Goal: Navigation & Orientation: Find specific page/section

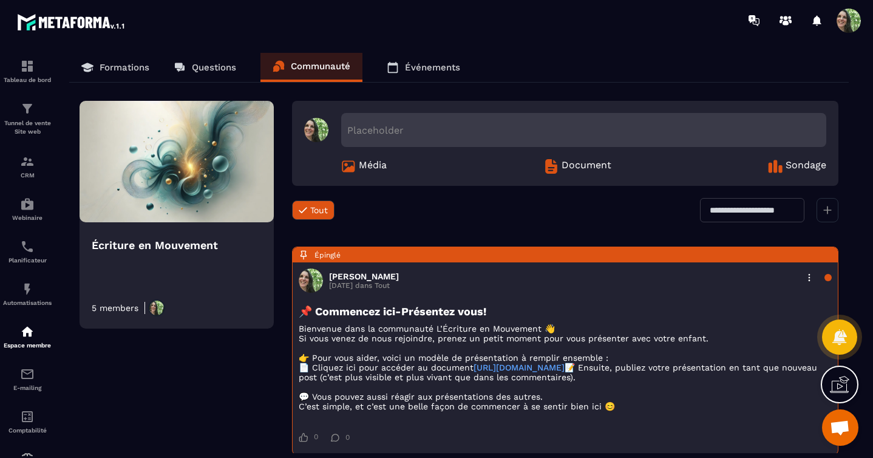
click at [419, 66] on p "Événements" at bounding box center [432, 67] width 55 height 11
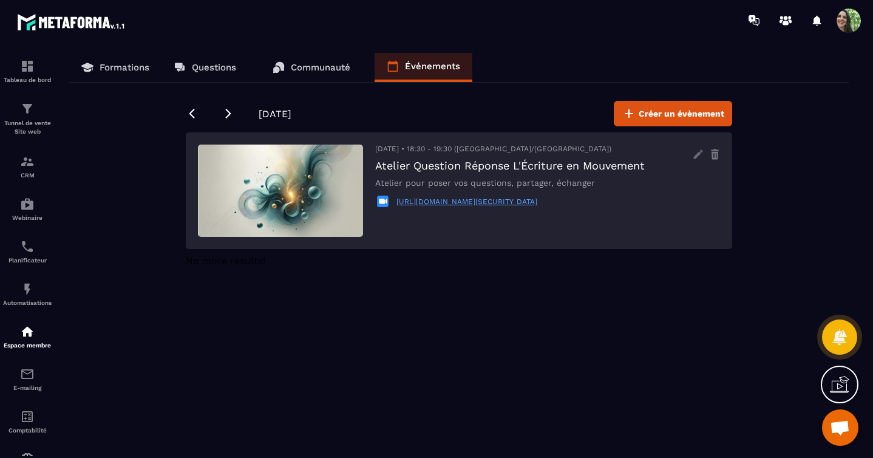
click at [135, 70] on p "Formations" at bounding box center [125, 67] width 50 height 11
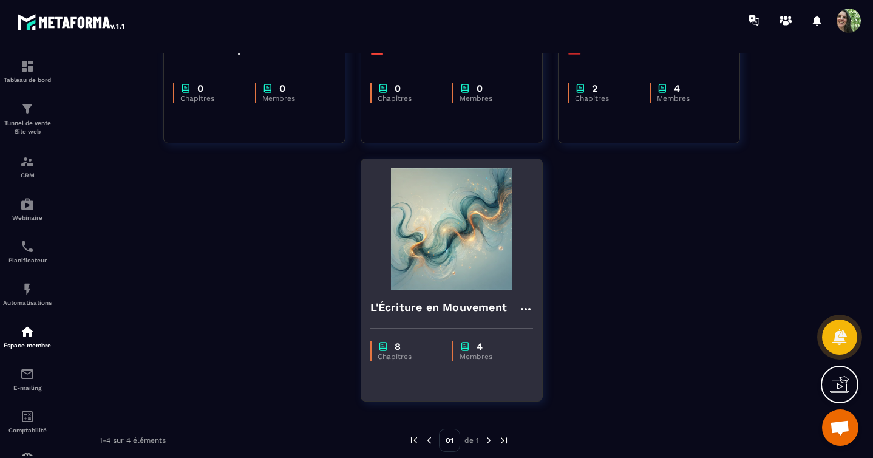
scroll to position [255, 0]
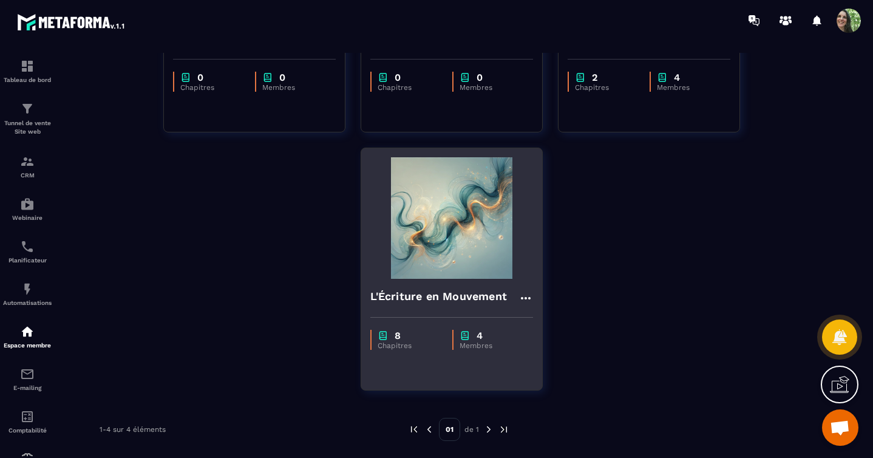
click at [435, 247] on img at bounding box center [451, 217] width 163 height 121
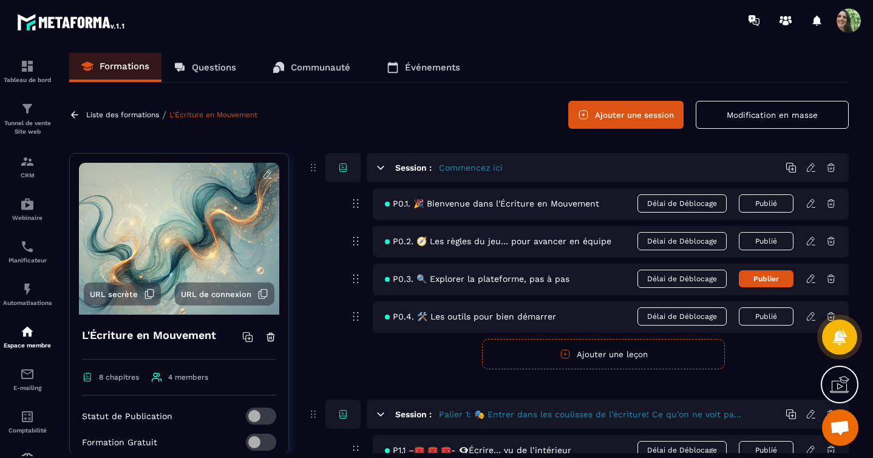
click at [811, 169] on icon at bounding box center [811, 167] width 11 height 11
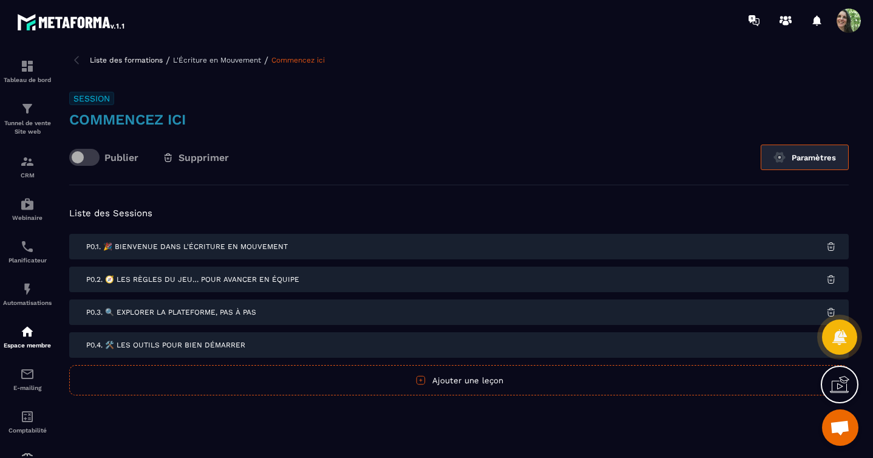
click at [803, 158] on button "Paramètres" at bounding box center [805, 156] width 88 height 25
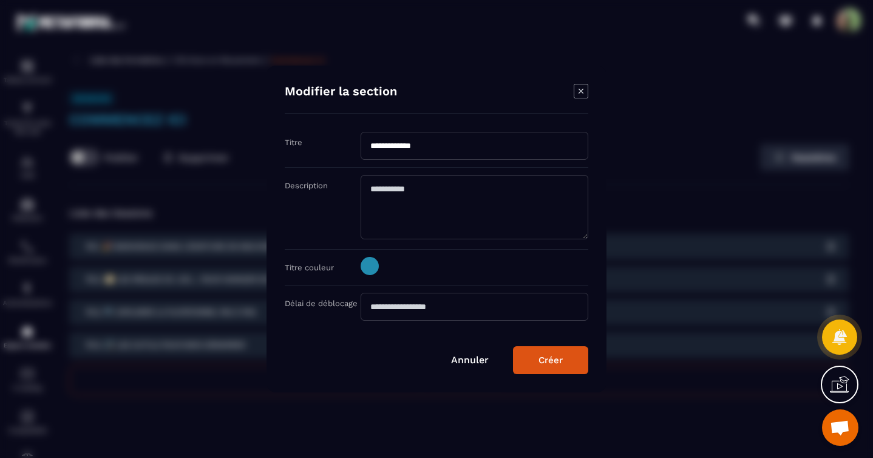
click at [464, 358] on link "Annuler" at bounding box center [470, 360] width 38 height 12
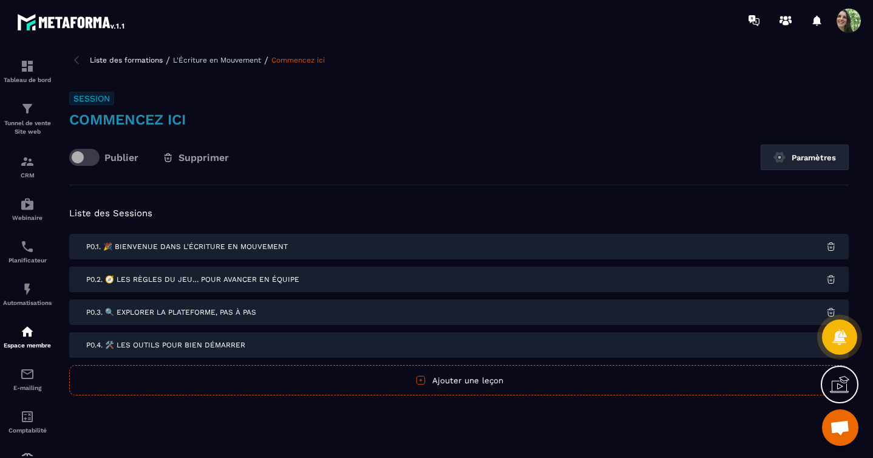
click at [211, 61] on p "L'Écriture en Mouvement" at bounding box center [217, 60] width 88 height 8
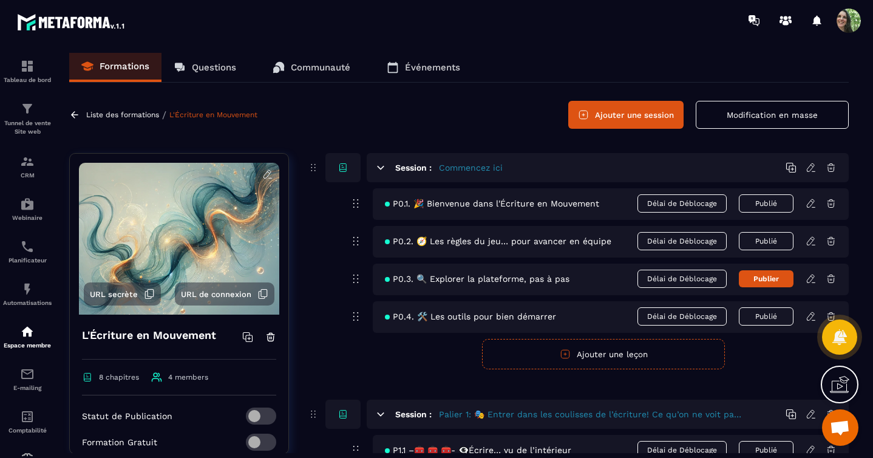
click at [262, 173] on icon at bounding box center [267, 174] width 11 height 11
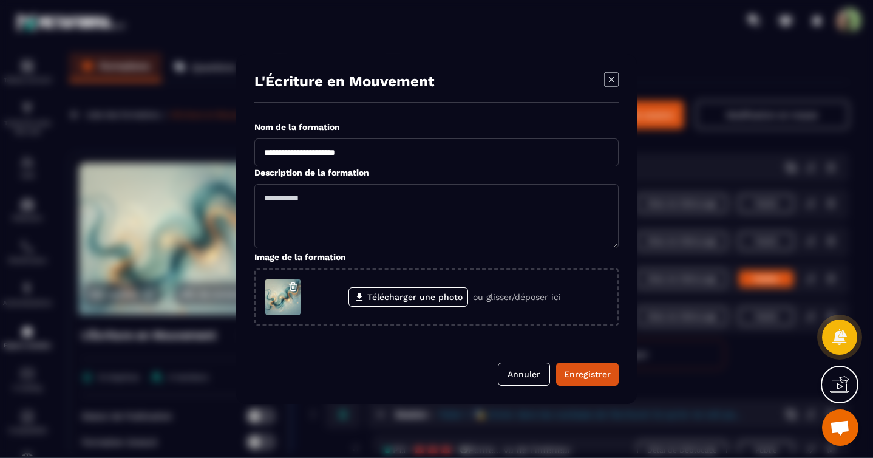
click at [271, 154] on input "**********" at bounding box center [436, 152] width 364 height 28
type input "**********"
click at [583, 371] on div "Enregistrer" at bounding box center [587, 374] width 47 height 12
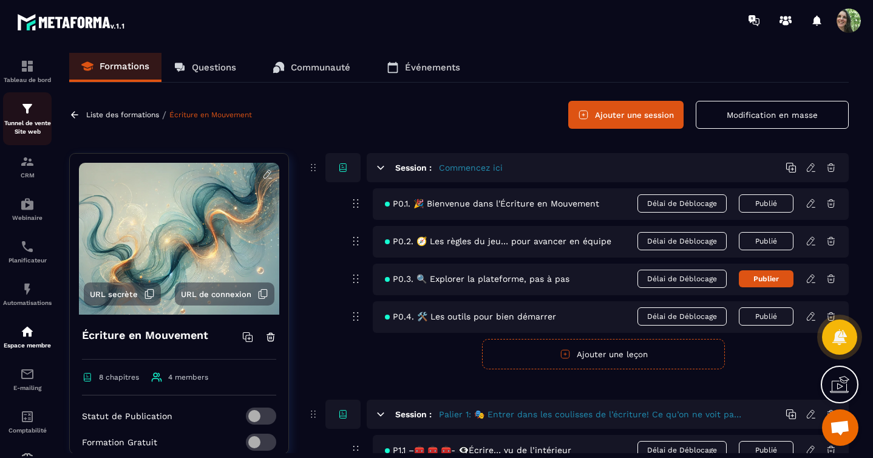
click at [30, 127] on p "Tunnel de vente Site web" at bounding box center [27, 127] width 49 height 17
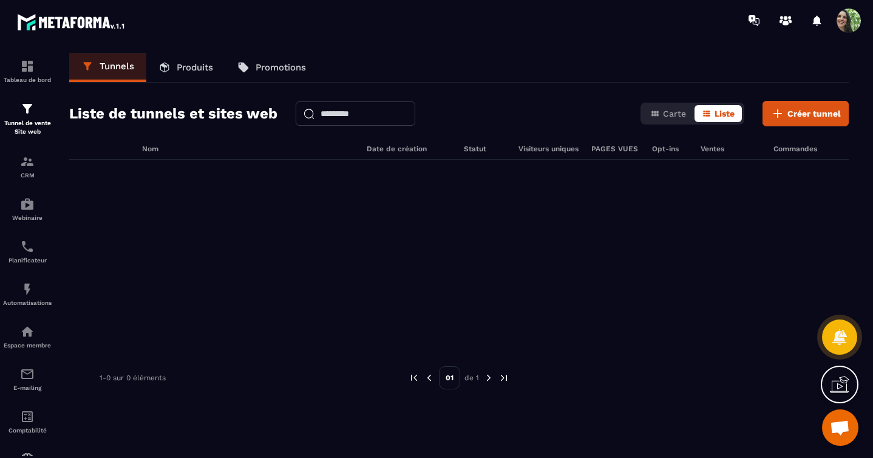
click at [192, 69] on p "Produits" at bounding box center [195, 67] width 36 height 11
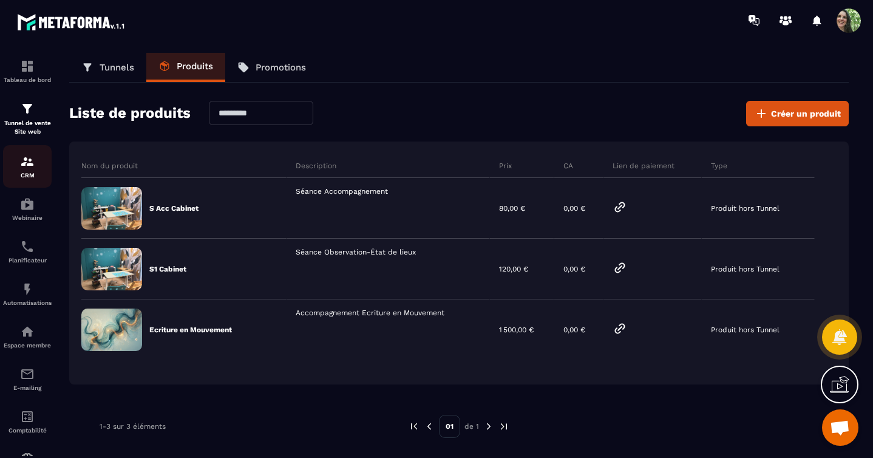
click at [28, 168] on img at bounding box center [27, 161] width 15 height 15
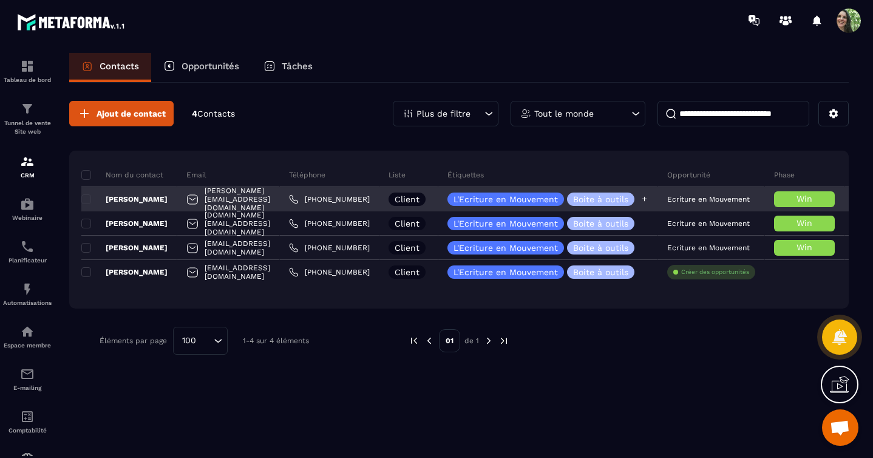
click at [556, 200] on p "L'Ecriture en Mouvement" at bounding box center [506, 199] width 104 height 8
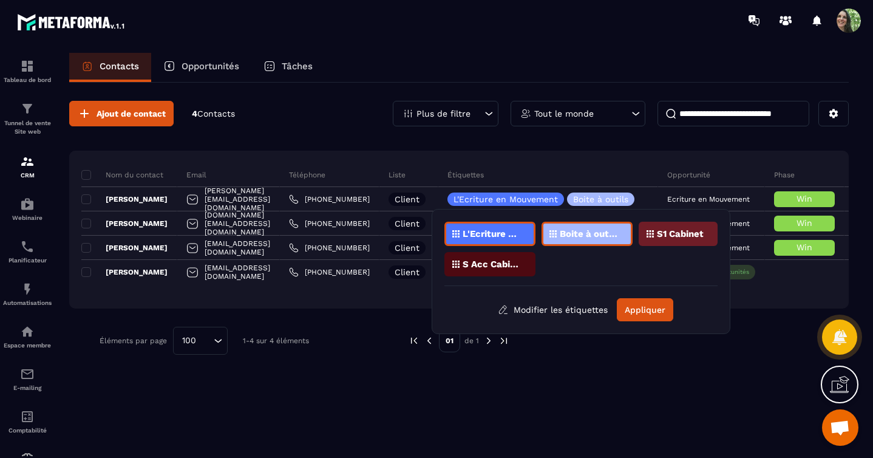
click at [547, 158] on div "Nom du contact Email Téléphone Liste Étiquettes Opportunité Phase Responsable D…" at bounding box center [459, 230] width 780 height 158
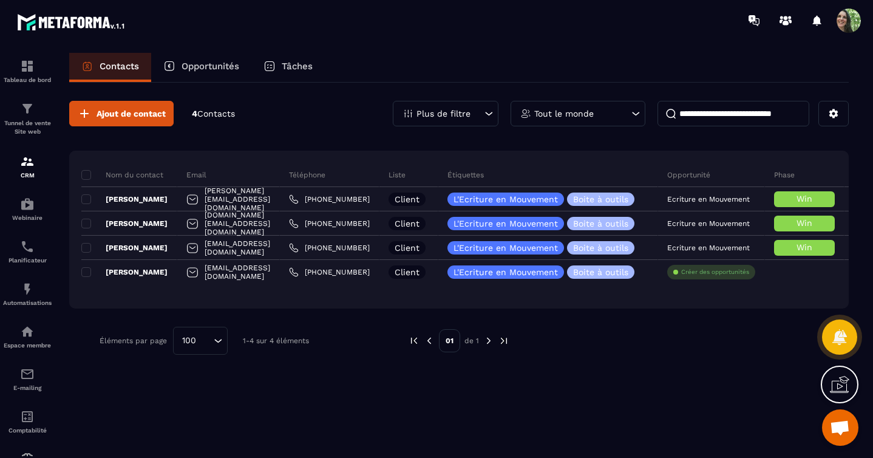
click at [222, 65] on p "Opportunités" at bounding box center [211, 66] width 58 height 11
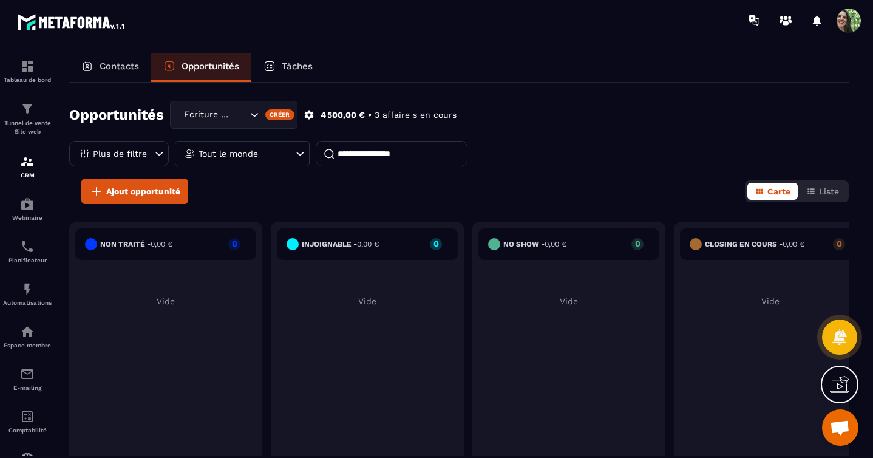
click at [255, 114] on icon "Search for option" at bounding box center [254, 115] width 12 height 12
click at [293, 67] on p "Tâches" at bounding box center [297, 66] width 31 height 11
